Goal: Subscribe to service/newsletter

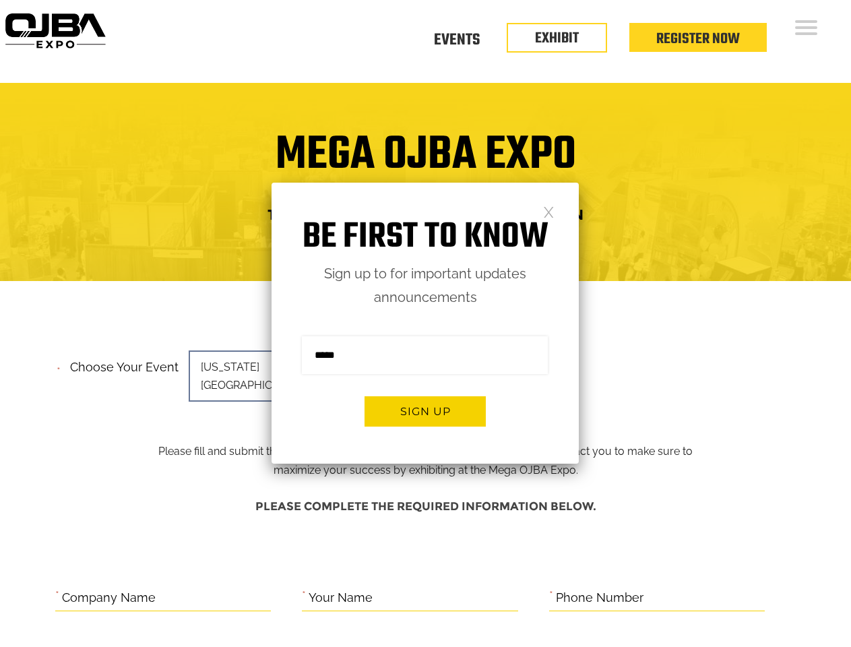
click at [425, 323] on form "Sign me up for the newsletter! ******* Sign up" at bounding box center [424, 386] width 307 height 154
click at [425, 411] on button "Sign up" at bounding box center [424, 411] width 121 height 30
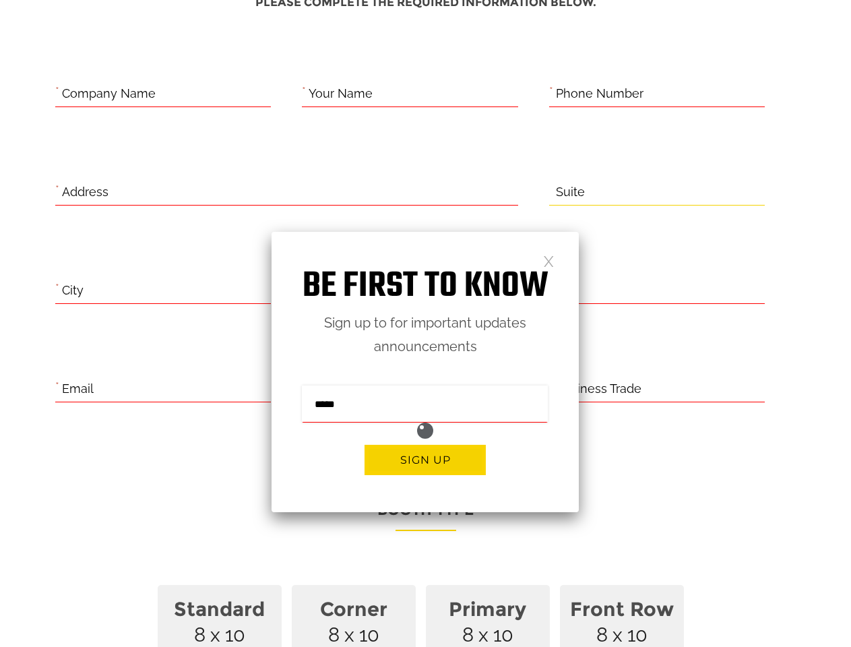
scroll to position [552, 0]
